Goal: Information Seeking & Learning: Learn about a topic

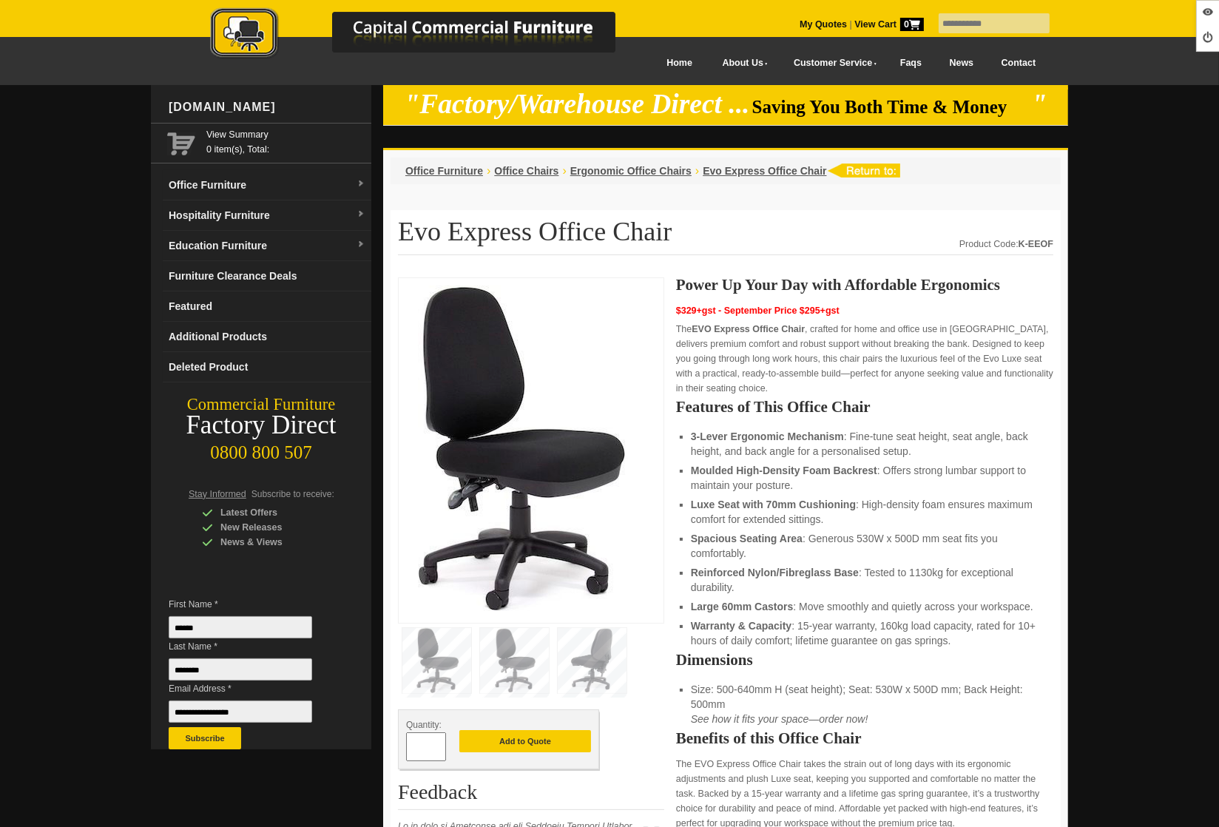
click at [234, 33] on img at bounding box center [428, 34] width 518 height 54
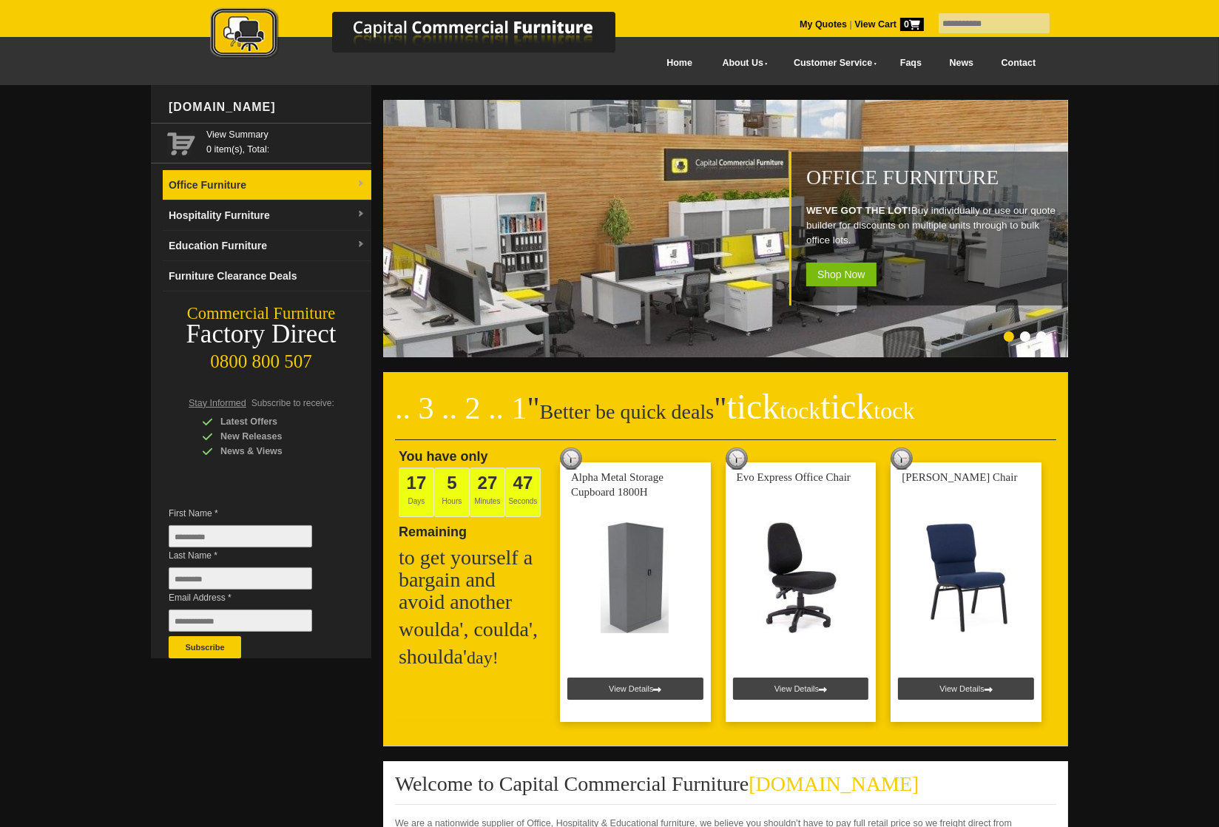
click at [265, 197] on link "Office Furniture" at bounding box center [267, 185] width 209 height 30
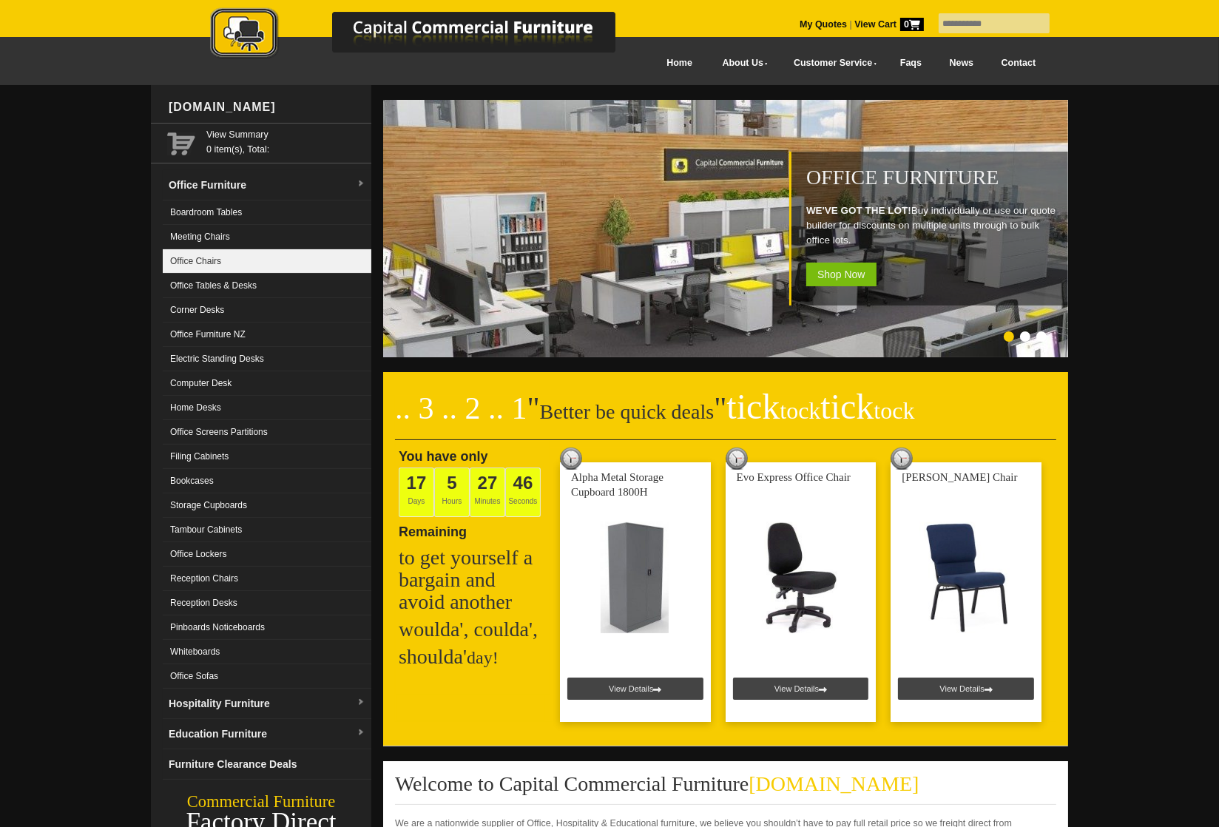
click at [243, 255] on link "Office Chairs" at bounding box center [267, 261] width 209 height 24
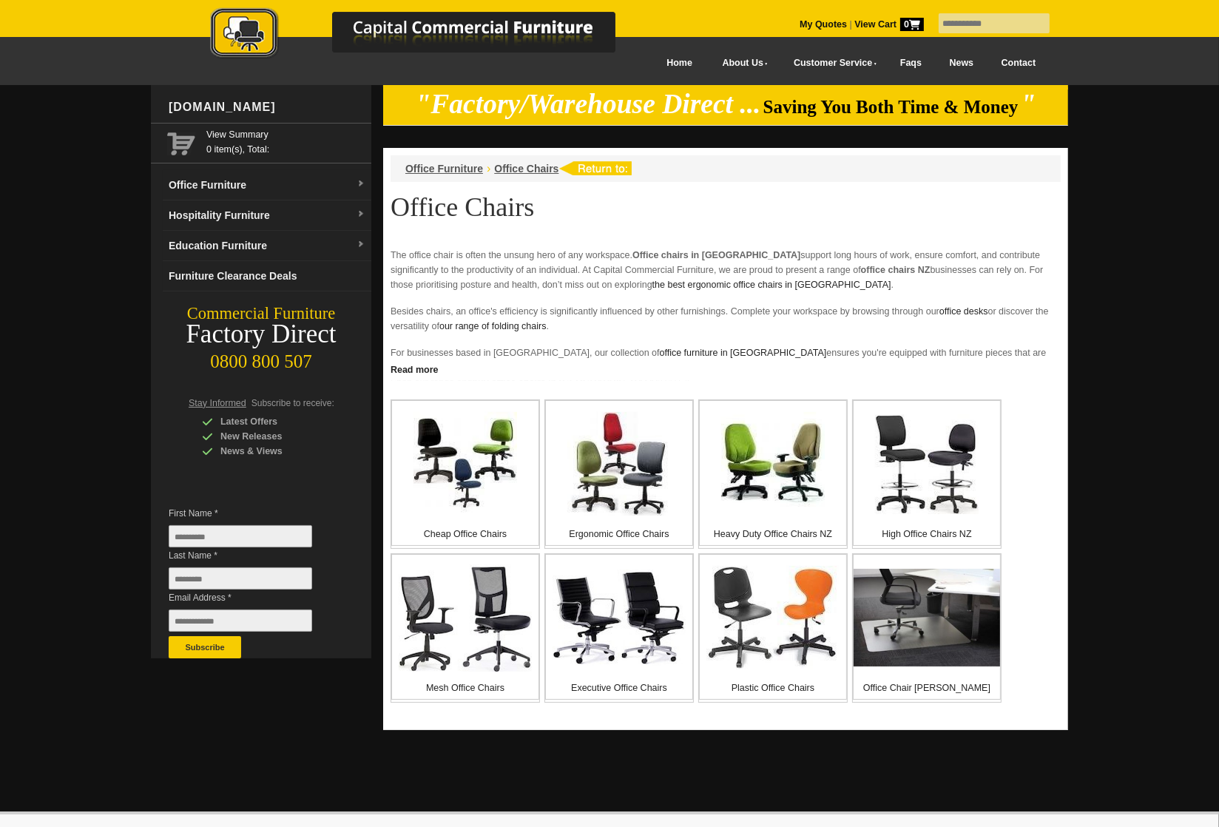
click at [746, 500] on img at bounding box center [773, 464] width 104 height 104
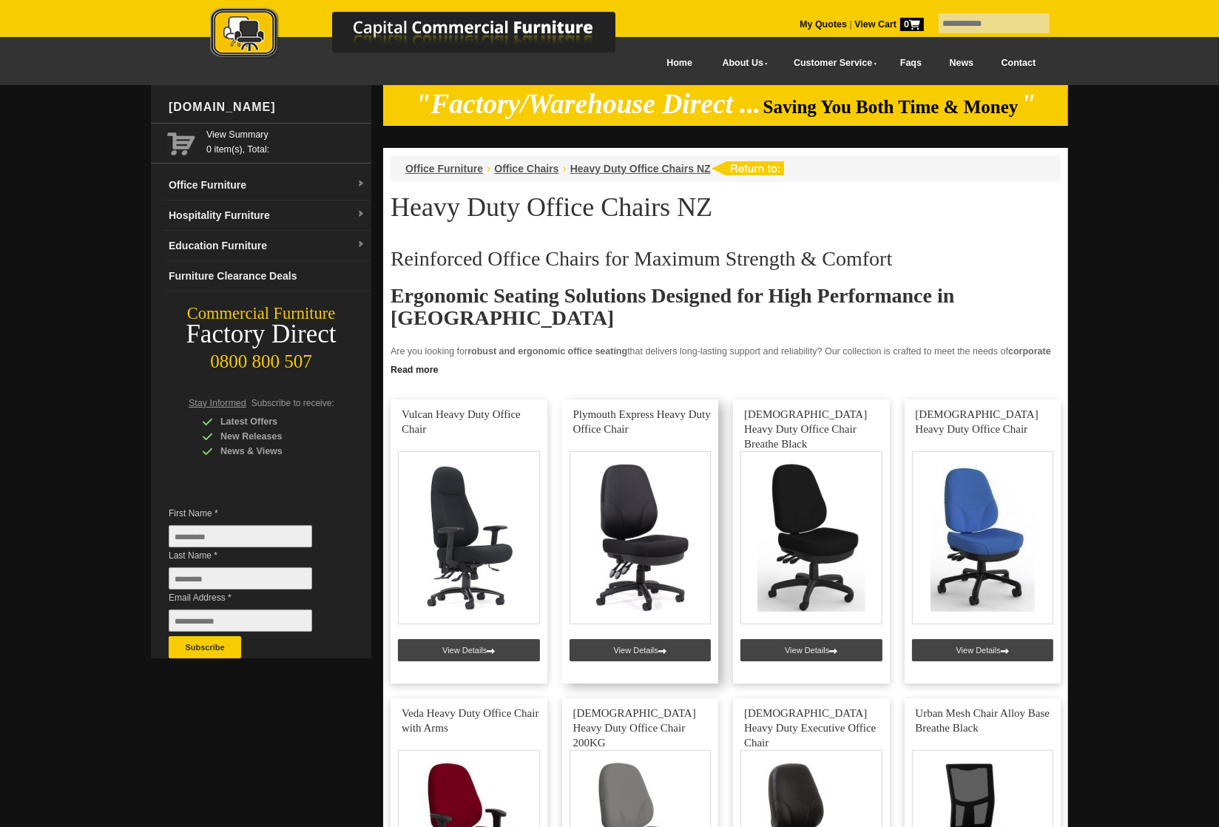
click at [618, 647] on link at bounding box center [640, 541] width 157 height 284
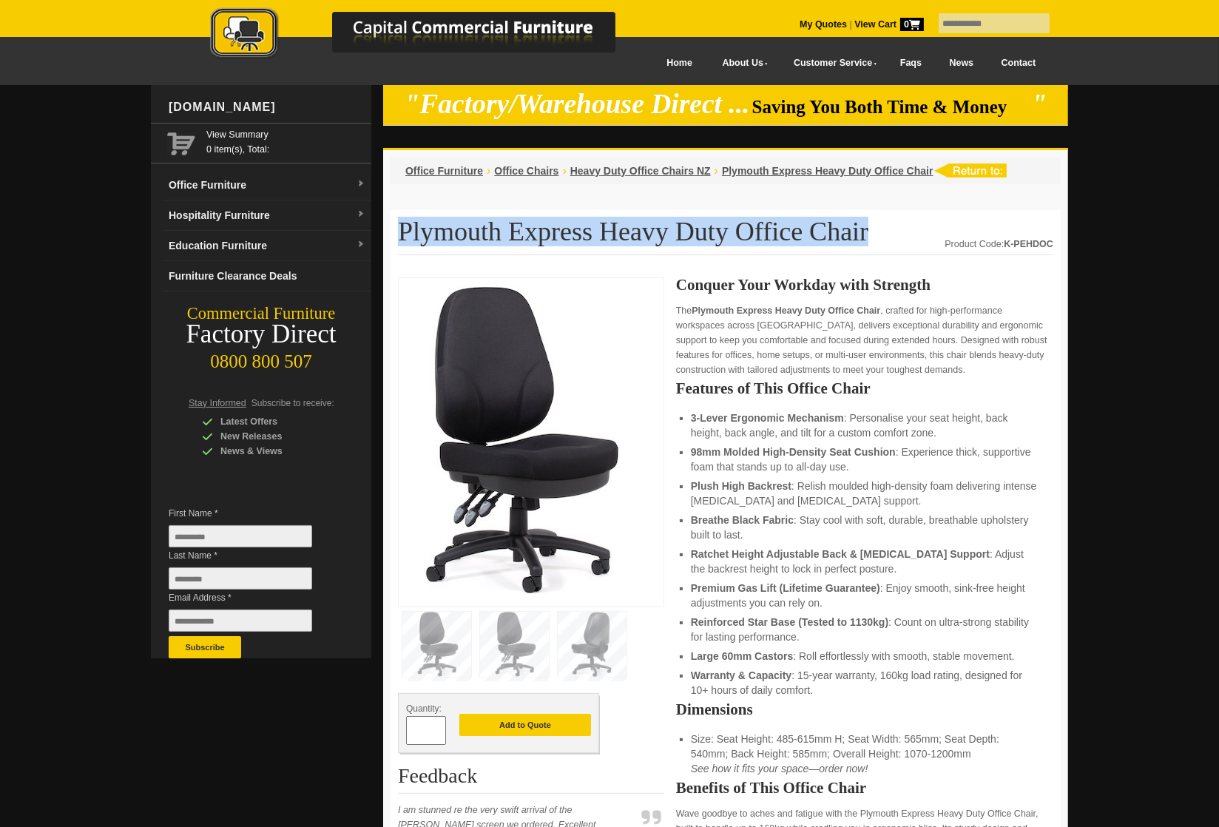
drag, startPoint x: 789, startPoint y: 232, endPoint x: 402, endPoint y: 227, distance: 386.9
click at [402, 227] on h1 "Plymouth Express Heavy Duty Office Chair" at bounding box center [725, 236] width 655 height 38
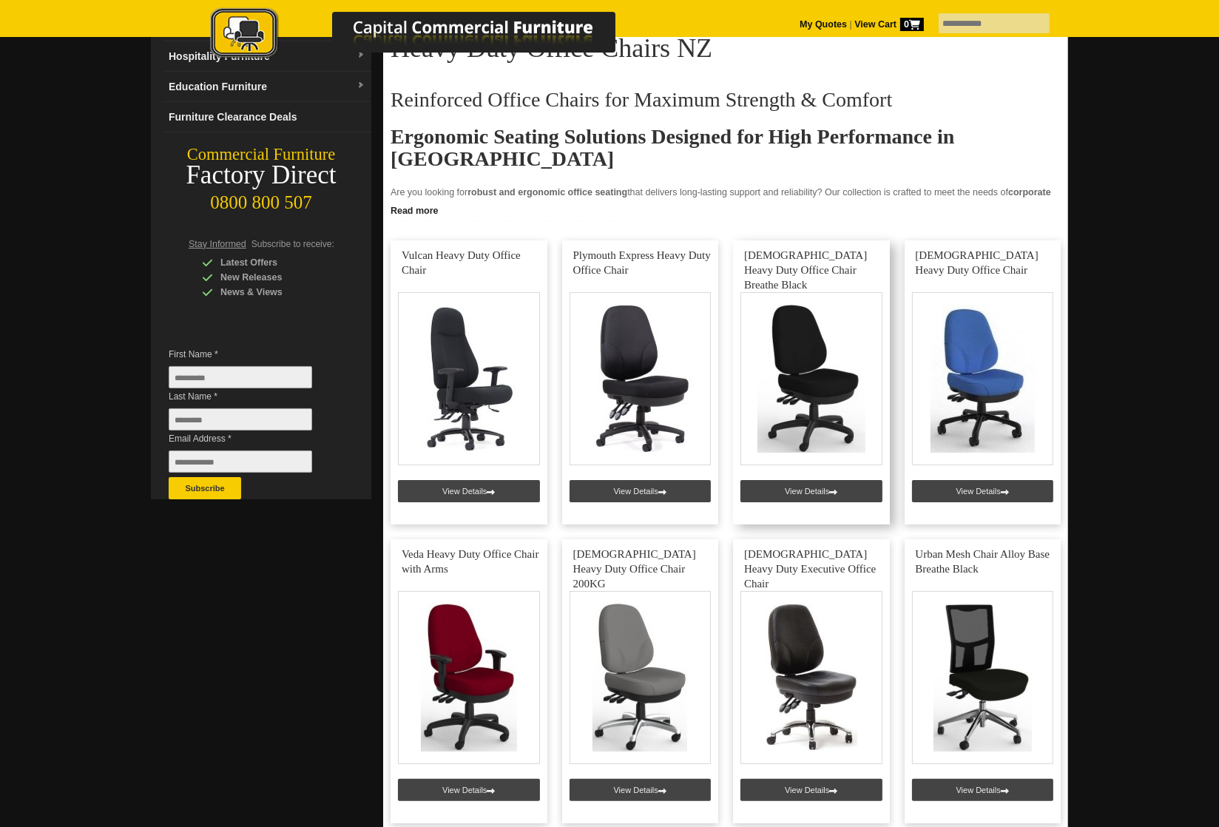
scroll to position [439, 0]
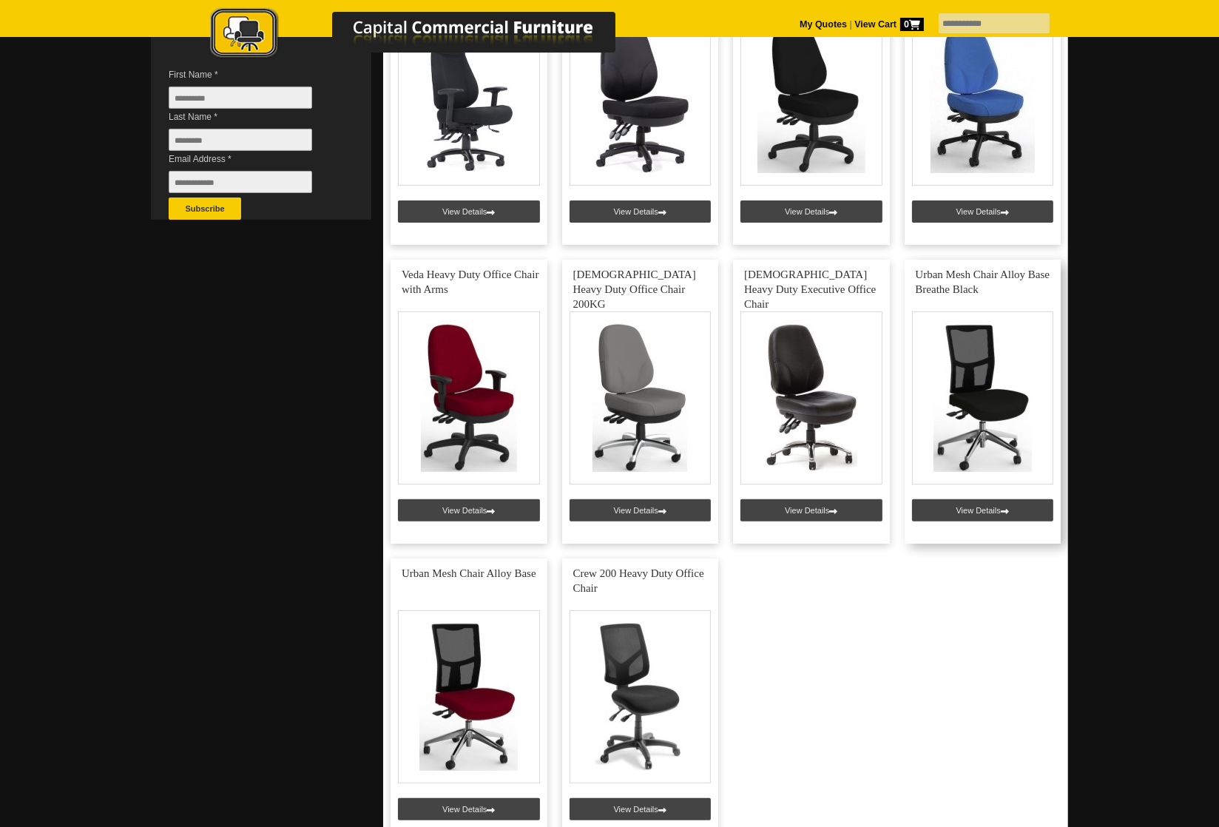
click at [969, 511] on link at bounding box center [983, 402] width 157 height 284
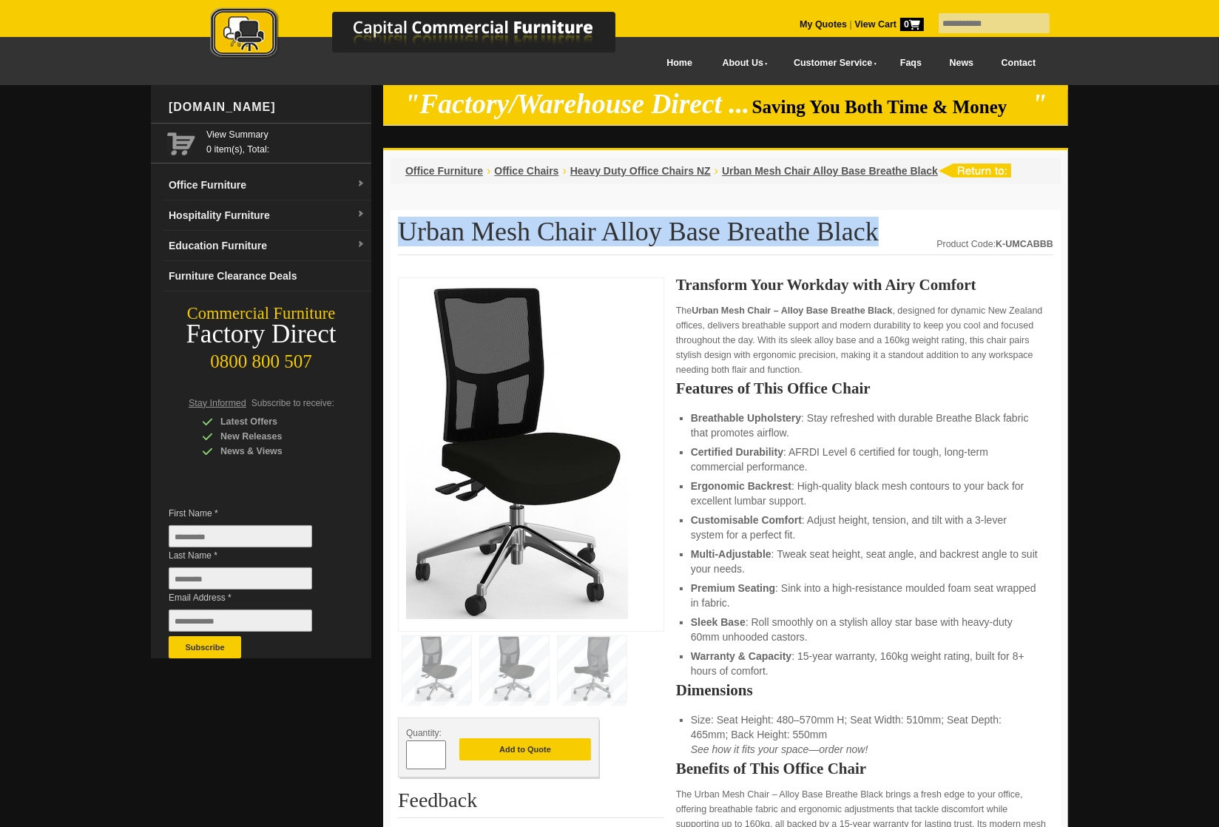
drag, startPoint x: 769, startPoint y: 232, endPoint x: 403, endPoint y: 227, distance: 366.2
click at [403, 227] on h1 "Urban Mesh Chair Alloy Base Breathe Black" at bounding box center [725, 236] width 655 height 38
